Goal: Transaction & Acquisition: Purchase product/service

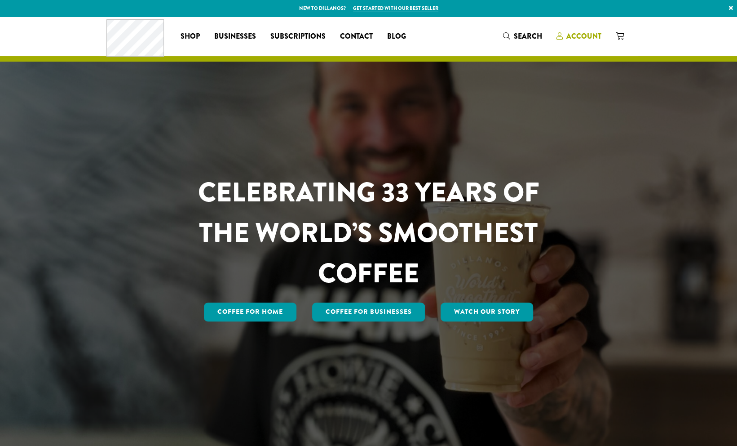
click at [585, 36] on span "Account" at bounding box center [584, 36] width 35 height 10
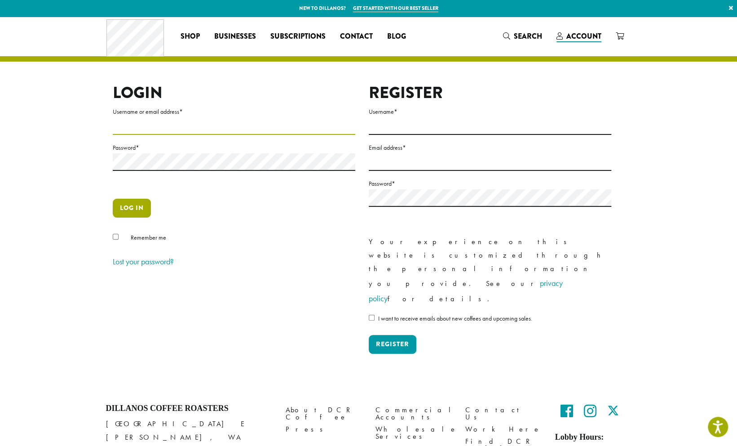
type input "**********"
click at [123, 205] on button "Log in" at bounding box center [132, 208] width 38 height 19
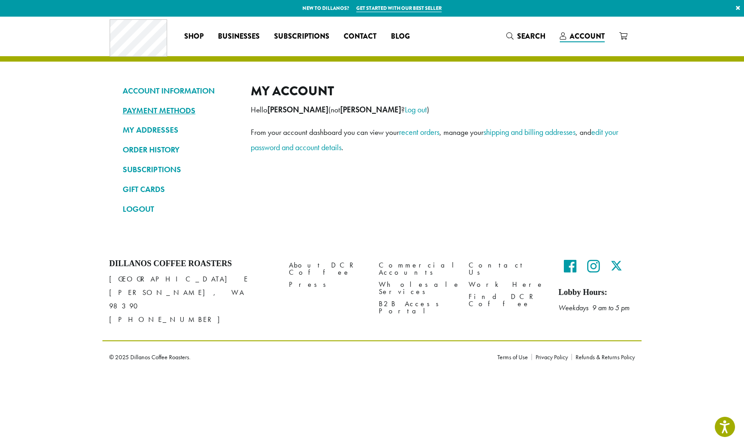
click at [157, 108] on link "PAYMENT METHODS" at bounding box center [180, 110] width 115 height 15
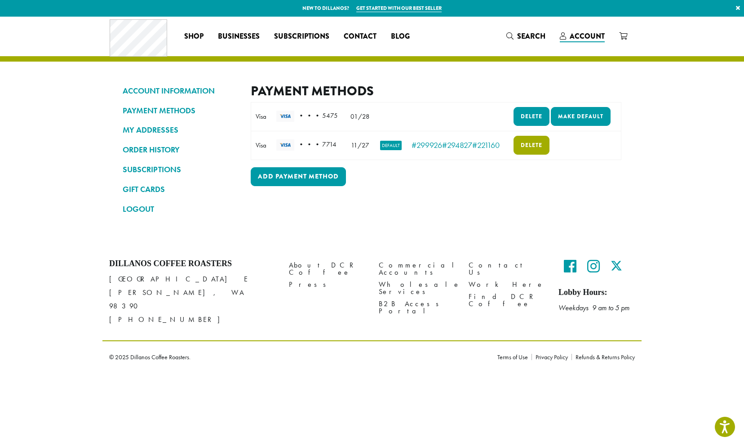
click at [521, 210] on div "Payment Methods Note: If you need to update a card number or expiration date, p…" at bounding box center [436, 153] width 371 height 141
click at [284, 174] on link "Add payment method" at bounding box center [298, 176] width 95 height 19
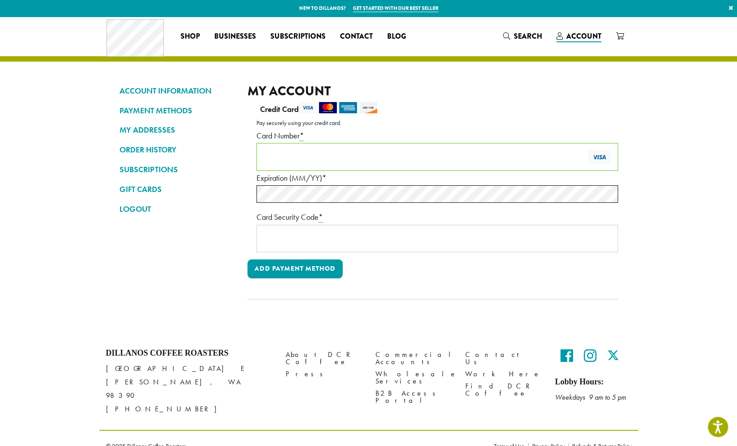
click at [244, 193] on div "ACCOUNT INFORMATION PAYMENT METHODS MY ADDRESSES ORDER HISTORY SUBSCRIPTIONS GI…" at bounding box center [369, 198] width 512 height 230
click at [225, 254] on nav "ACCOUNT INFORMATION PAYMENT METHODS MY ADDRESSES ORDER HISTORY SUBSCRIPTIONS GI…" at bounding box center [177, 198] width 115 height 230
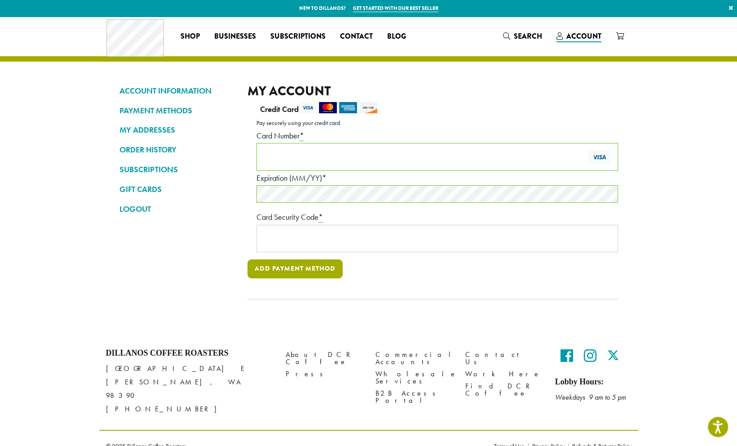
click at [279, 271] on button "Add payment method" at bounding box center [295, 268] width 95 height 19
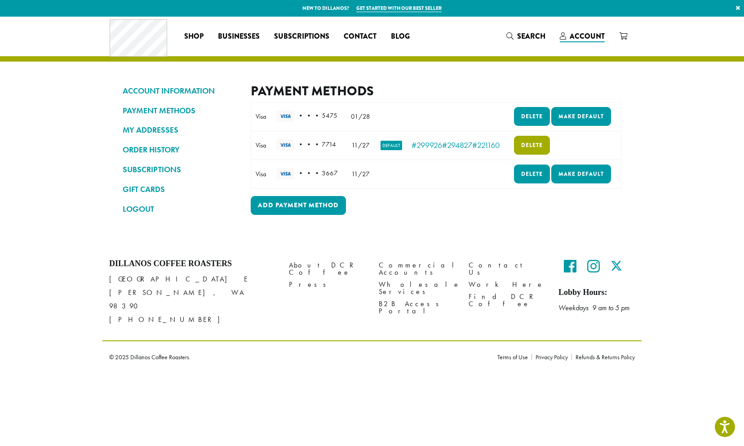
click at [531, 146] on link "Delete" at bounding box center [532, 145] width 36 height 19
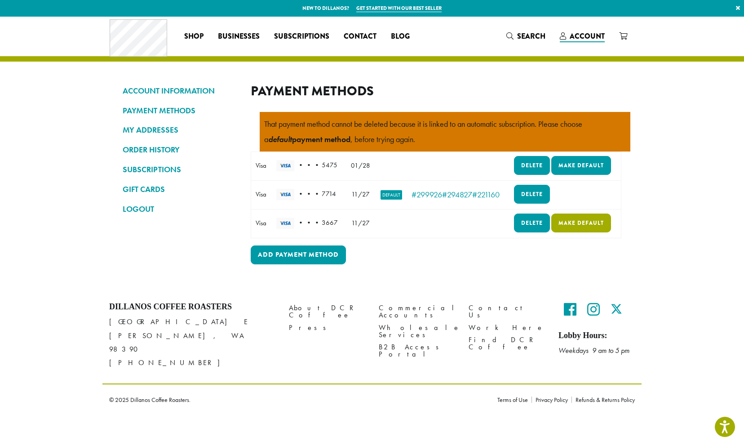
click at [582, 224] on link "Make default" at bounding box center [581, 222] width 60 height 19
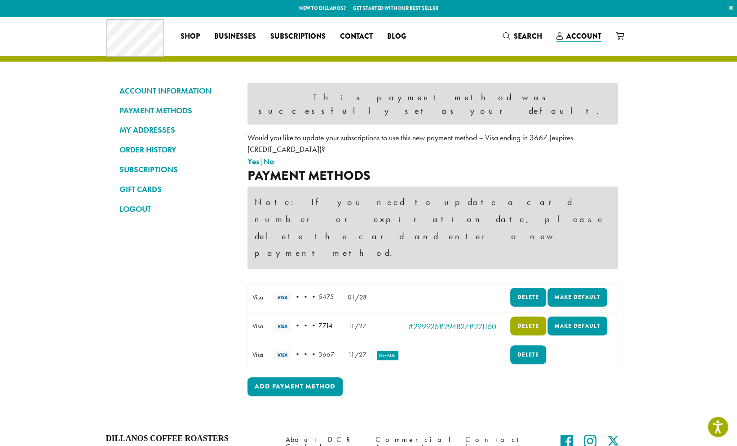
click at [527, 316] on link "Delete" at bounding box center [528, 325] width 36 height 19
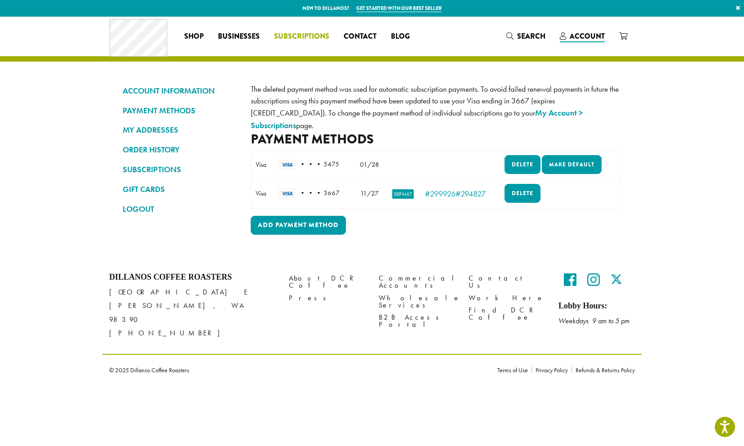
click at [304, 31] on span "Subscriptions" at bounding box center [301, 36] width 55 height 11
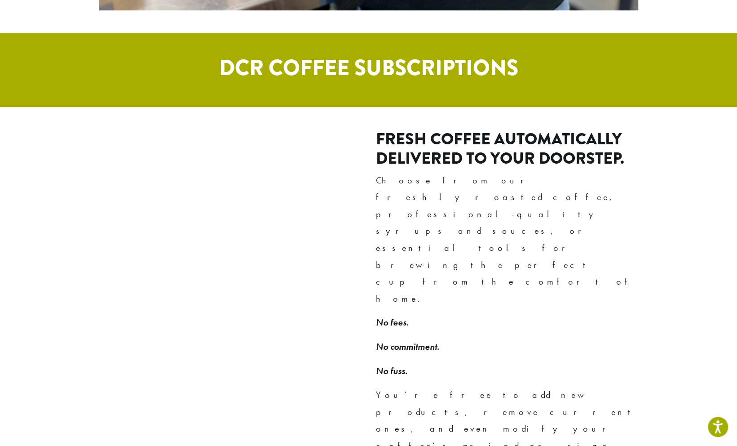
scroll to position [583, 0]
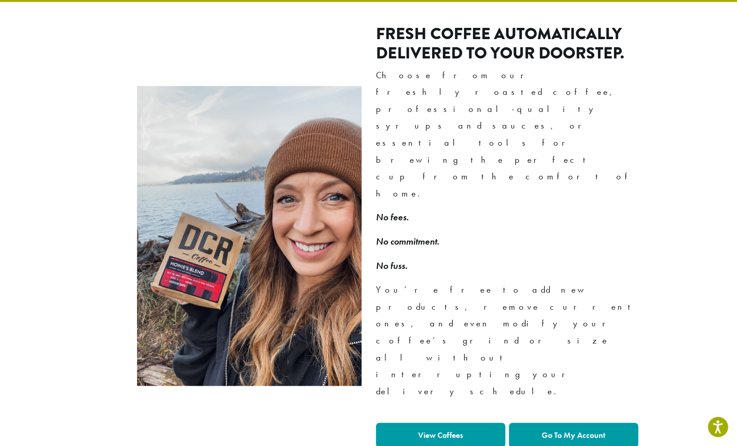
click at [571, 430] on strong "Go To My Account" at bounding box center [574, 435] width 64 height 10
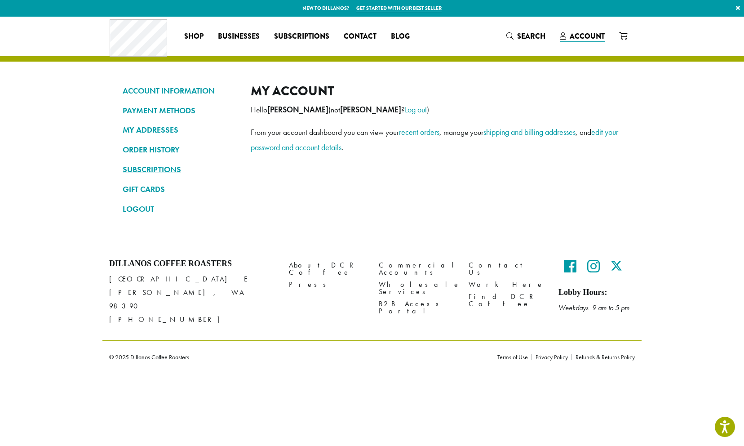
click at [144, 170] on link "SUBSCRIPTIONS" at bounding box center [180, 169] width 115 height 15
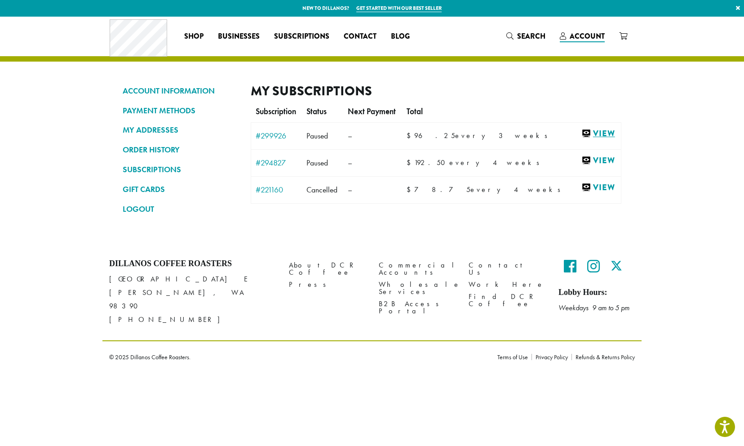
click at [586, 129] on link "View" at bounding box center [598, 133] width 35 height 11
click at [584, 160] on link "View" at bounding box center [598, 160] width 35 height 11
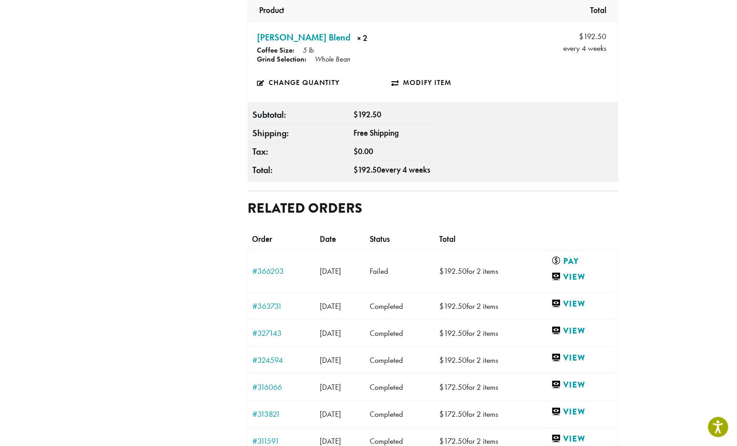
scroll to position [375, 0]
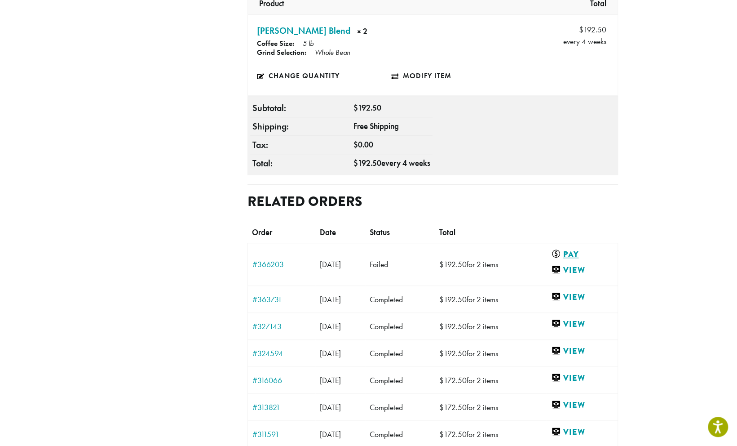
click at [578, 248] on link "Pay" at bounding box center [580, 253] width 58 height 11
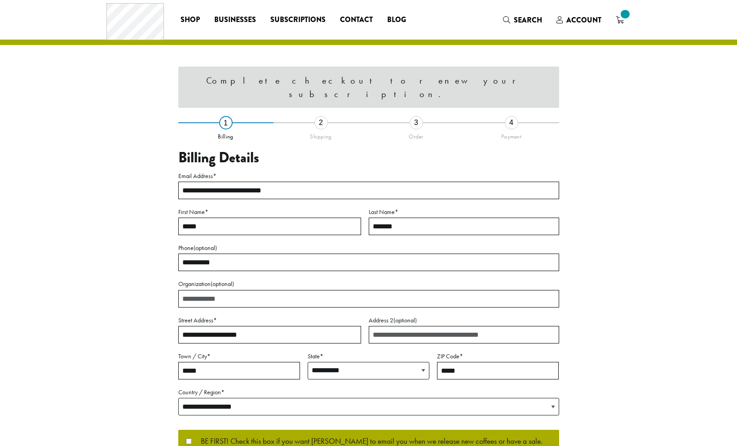
select select "**"
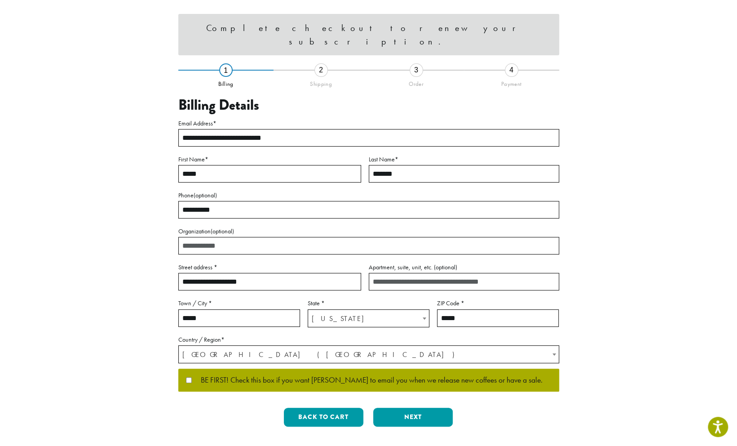
scroll to position [70, 0]
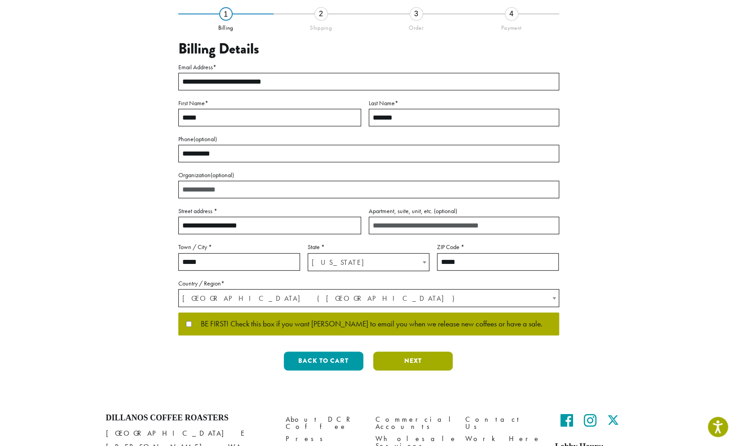
click at [387, 364] on button "Next" at bounding box center [413, 360] width 80 height 19
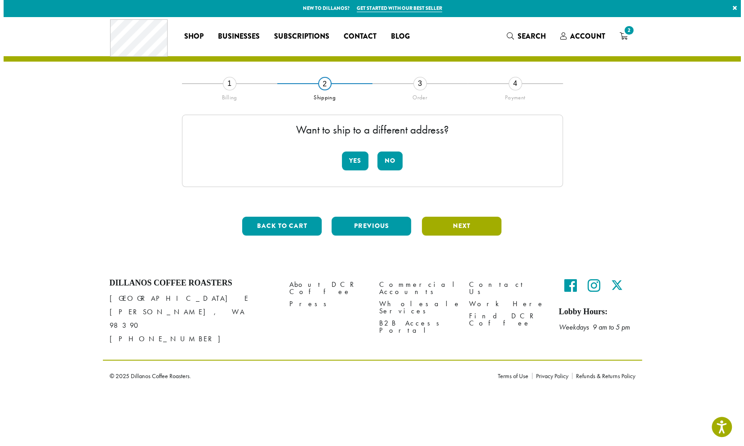
scroll to position [0, 0]
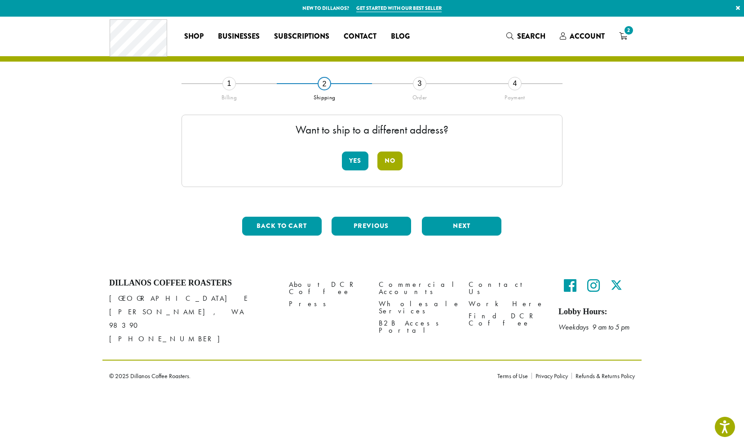
click at [402, 160] on button "No" at bounding box center [389, 160] width 25 height 19
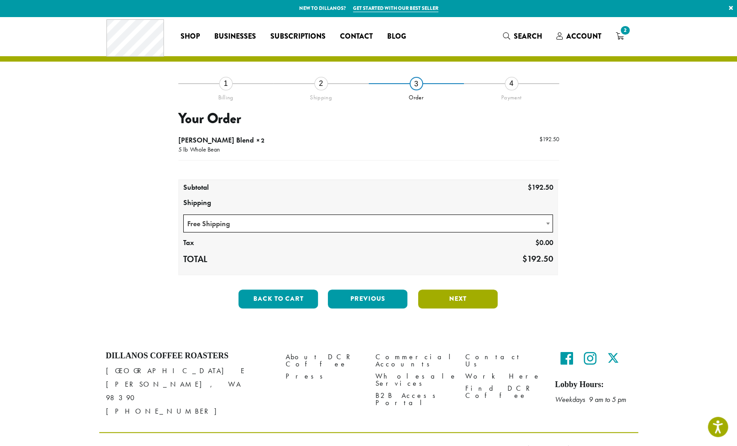
click at [471, 302] on button "Next" at bounding box center [458, 298] width 80 height 19
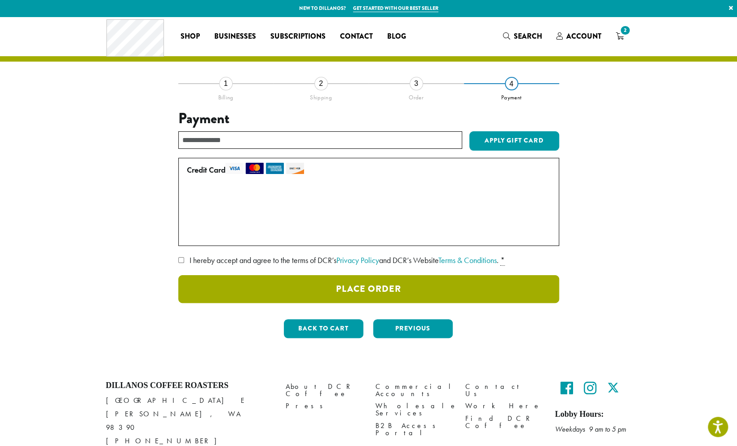
click at [393, 293] on button "Place Order" at bounding box center [368, 289] width 381 height 28
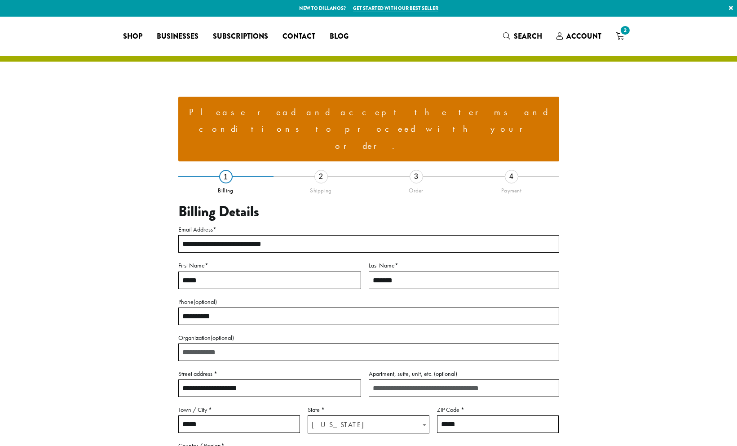
select select "**"
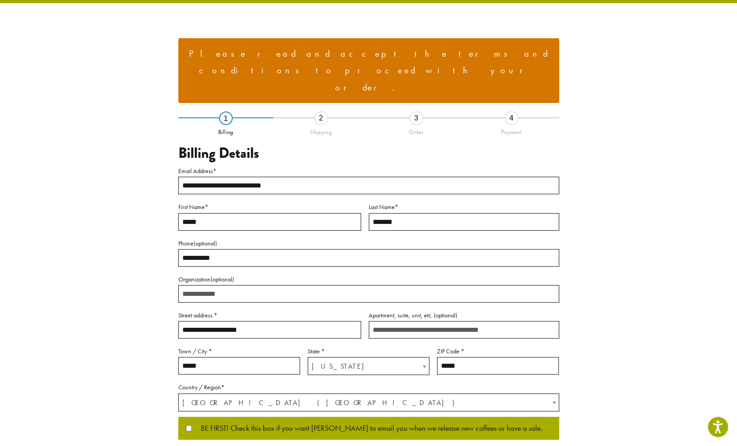
scroll to position [67, 0]
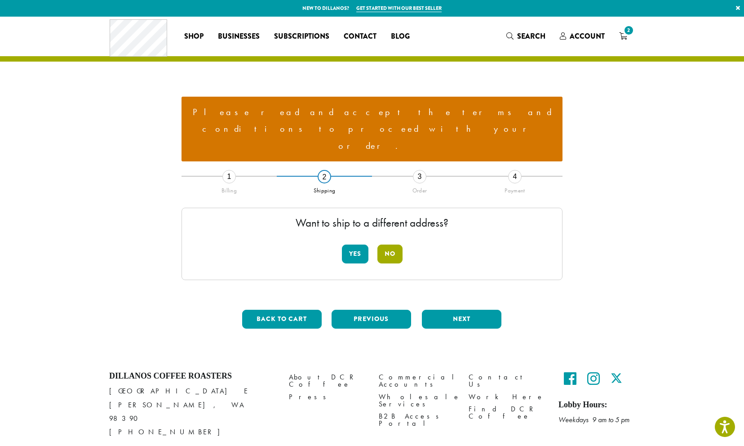
click at [391, 244] on button "No" at bounding box center [389, 253] width 25 height 19
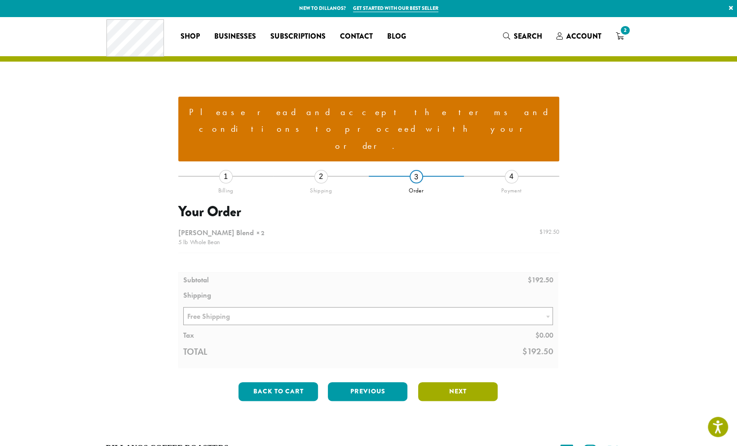
click at [445, 382] on button "Next" at bounding box center [458, 391] width 80 height 19
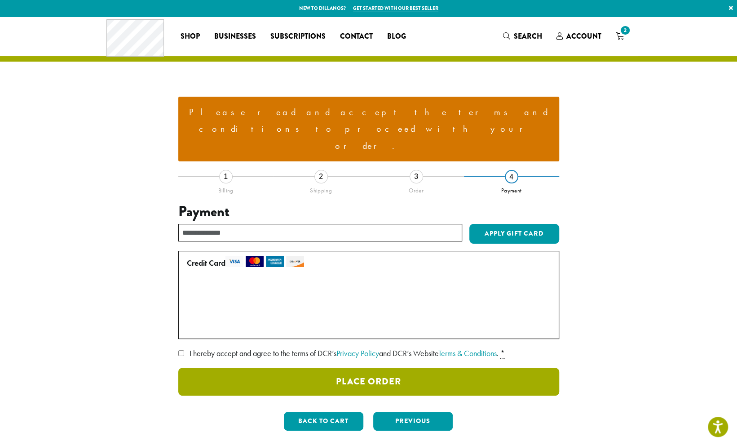
click at [421, 368] on button "Place Order" at bounding box center [368, 382] width 381 height 28
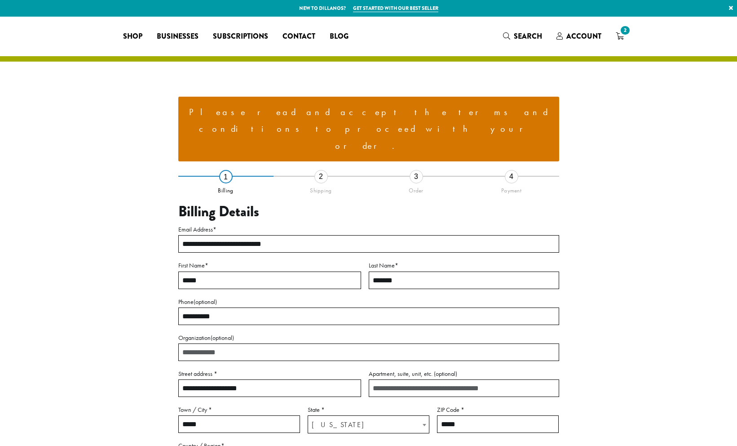
select select "**"
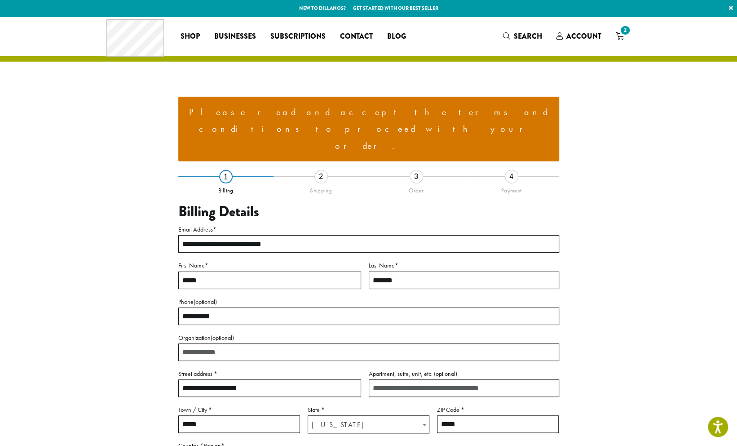
scroll to position [196, 0]
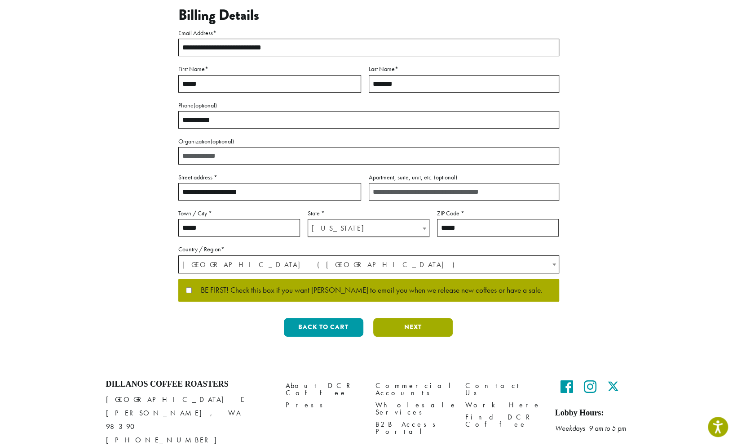
click at [406, 318] on button "Next" at bounding box center [413, 327] width 80 height 19
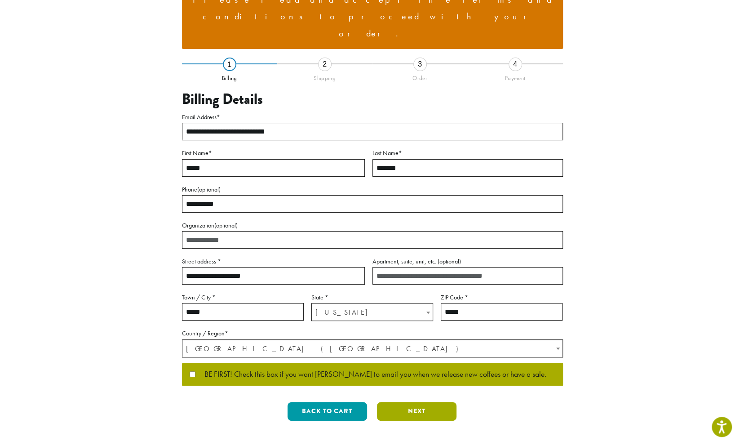
scroll to position [0, 0]
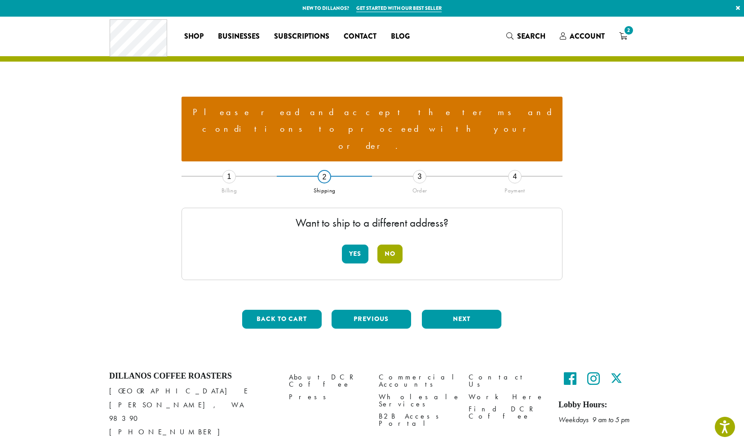
click at [387, 244] on button "No" at bounding box center [389, 253] width 25 height 19
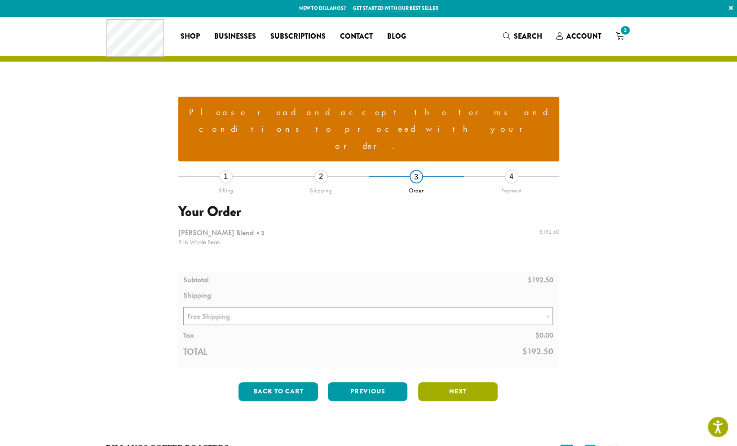
click at [438, 382] on button "Next" at bounding box center [458, 391] width 80 height 19
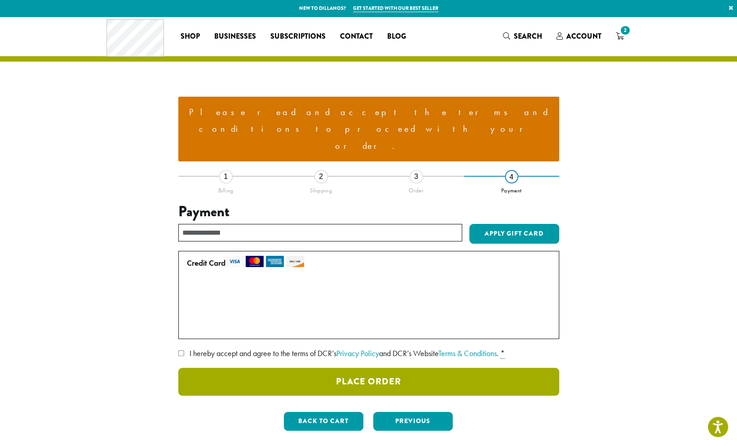
click at [291, 368] on button "Place Order" at bounding box center [368, 382] width 381 height 28
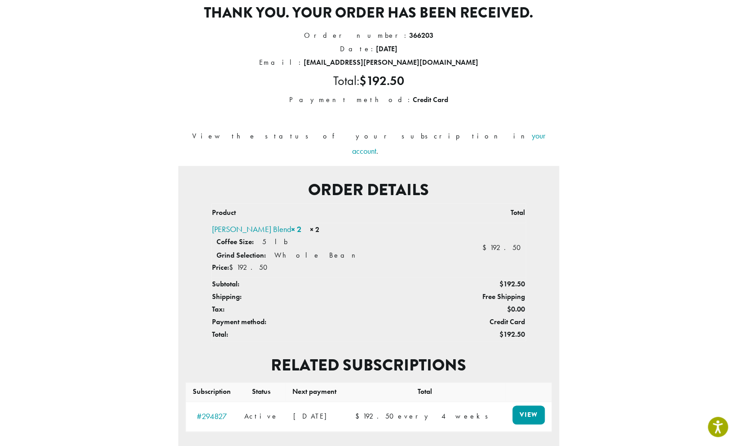
scroll to position [99, 0]
